Goal: Task Accomplishment & Management: Manage account settings

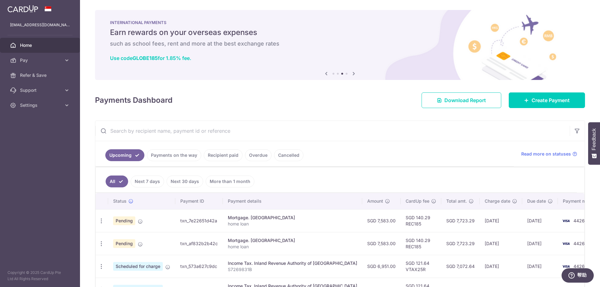
scroll to position [31, 0]
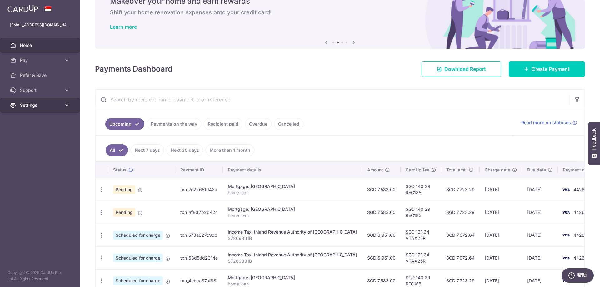
click at [59, 107] on span "Settings" at bounding box center [40, 105] width 41 height 6
click at [25, 137] on span "Logout" at bounding box center [40, 135] width 41 height 6
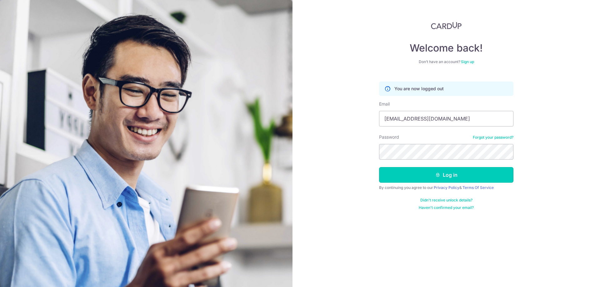
click at [444, 178] on button "Log in" at bounding box center [446, 175] width 134 height 16
type input "[EMAIL_ADDRESS][DOMAIN_NAME]"
